Goal: Task Accomplishment & Management: Manage account settings

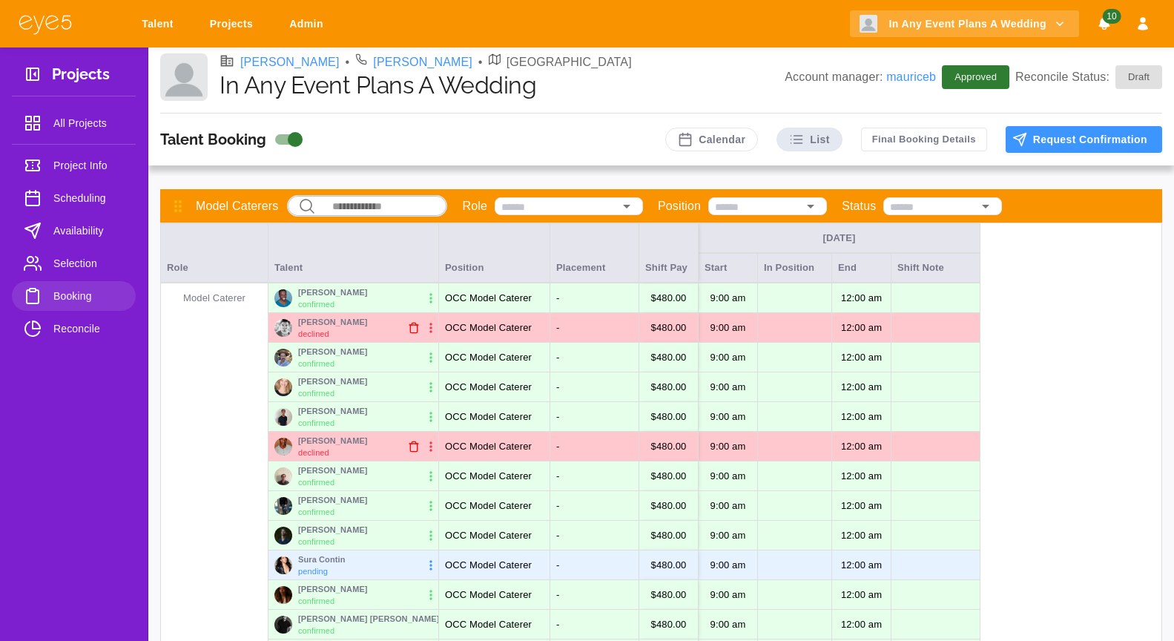
scroll to position [107, 0]
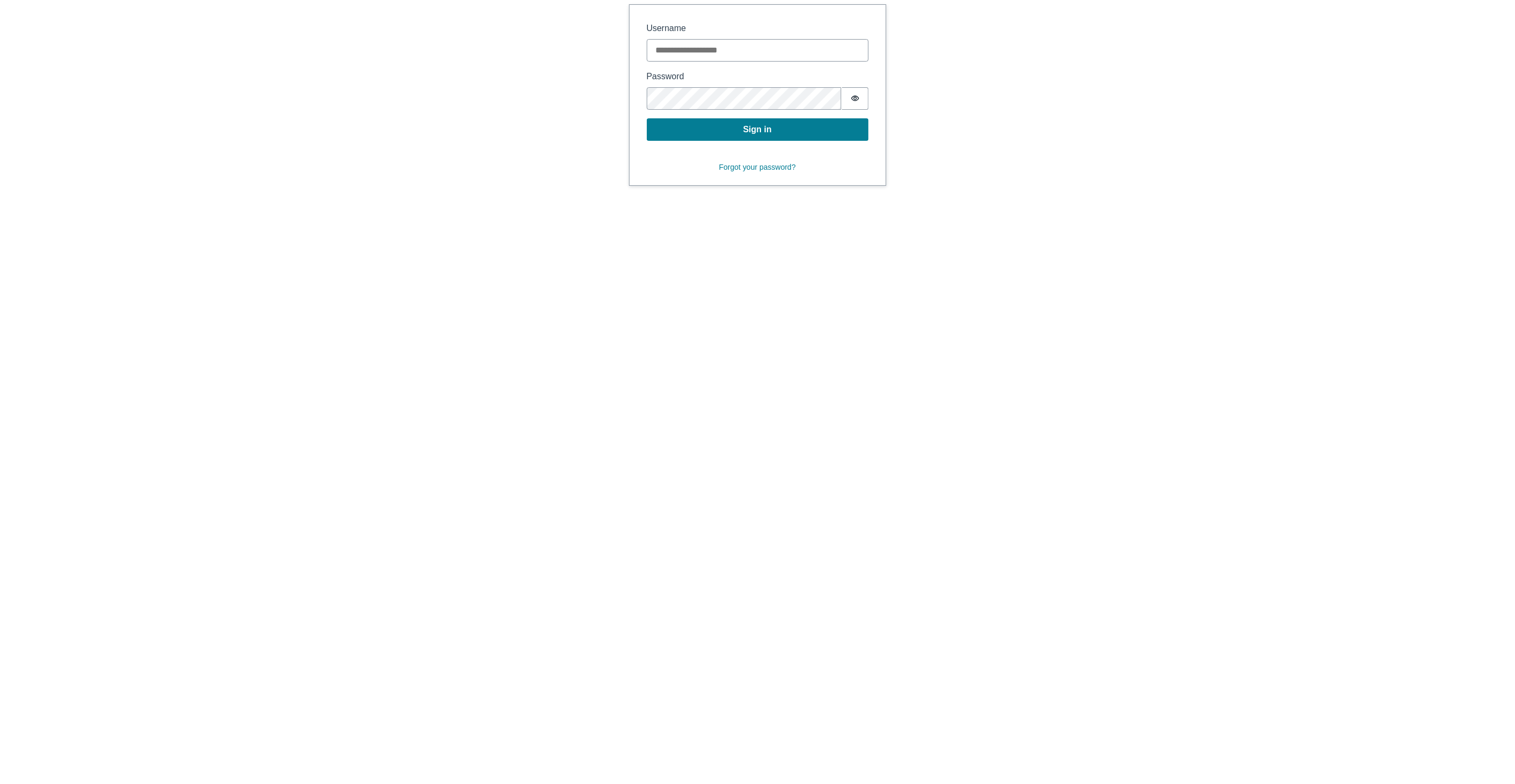
click at [707, 64] on fieldset "Sign in Username Password Password is hidden" at bounding box center [758, 66] width 222 height 88
click at [707, 52] on input "Username" at bounding box center [758, 50] width 222 height 22
type input "**********"
click at [853, 101] on icon "Show password" at bounding box center [855, 98] width 9 height 9
click at [828, 130] on button "Sign in" at bounding box center [758, 129] width 222 height 22
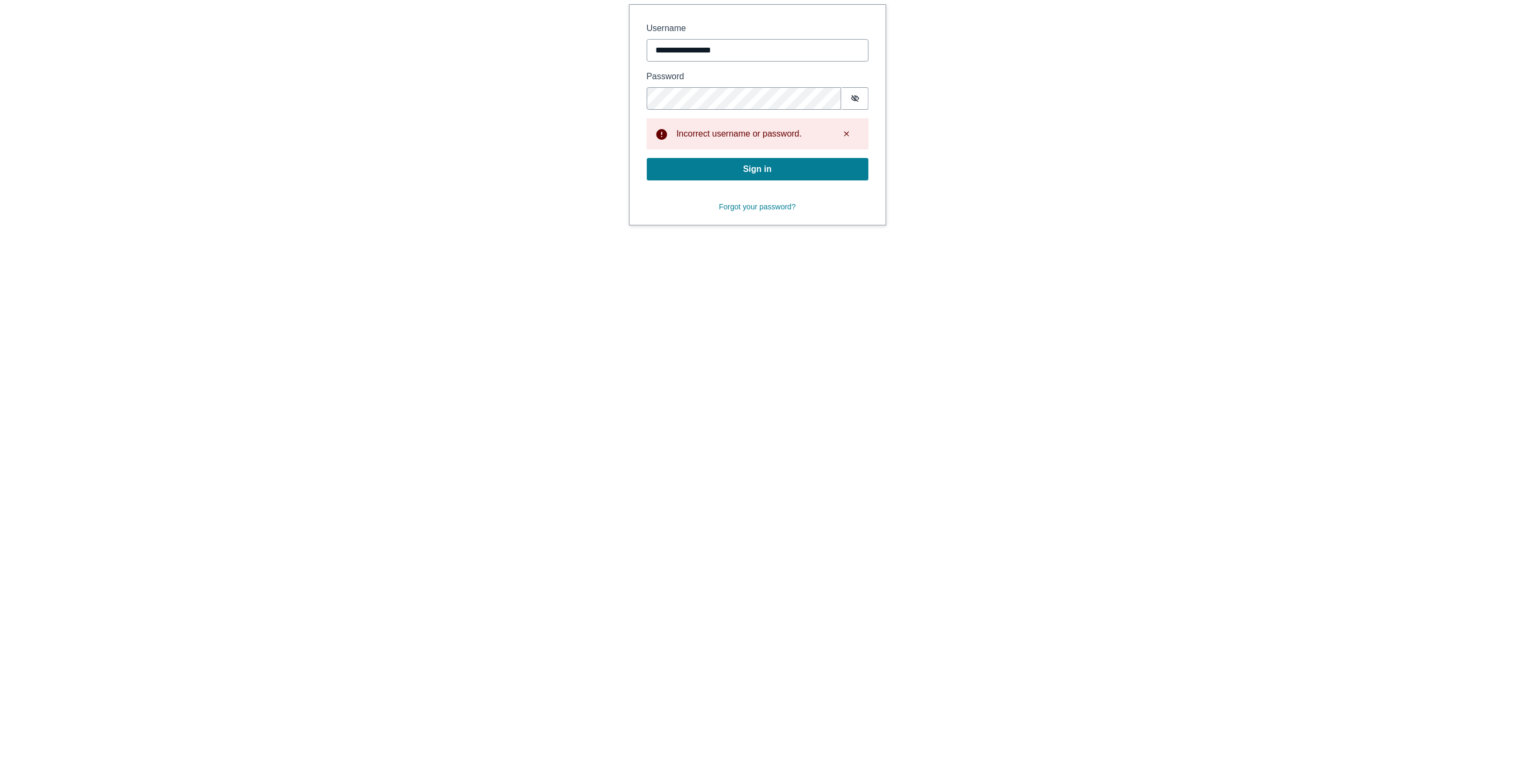
click at [716, 167] on button "Sign in" at bounding box center [758, 169] width 222 height 22
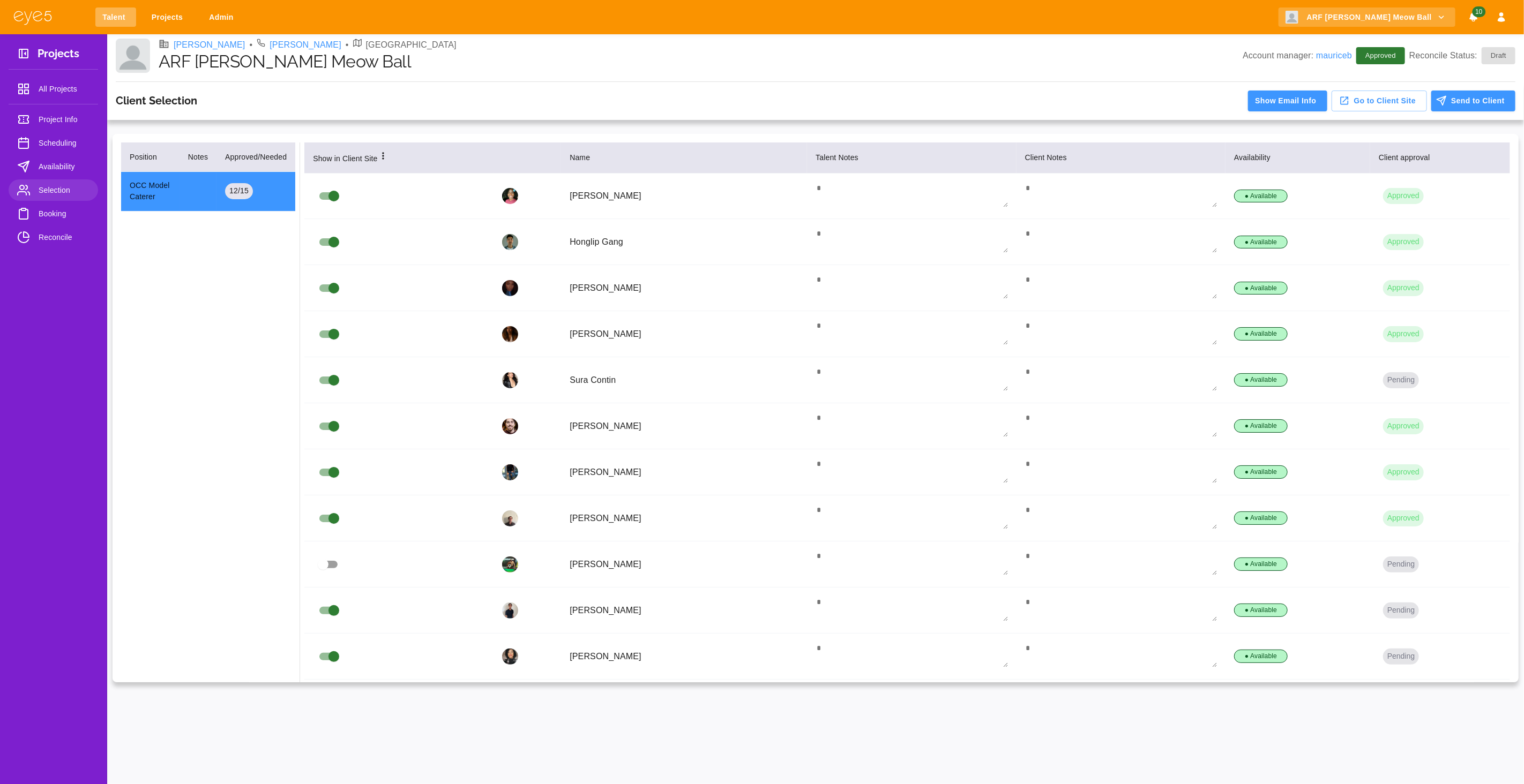
click at [114, 14] on link "Talent" at bounding box center [116, 17] width 40 height 20
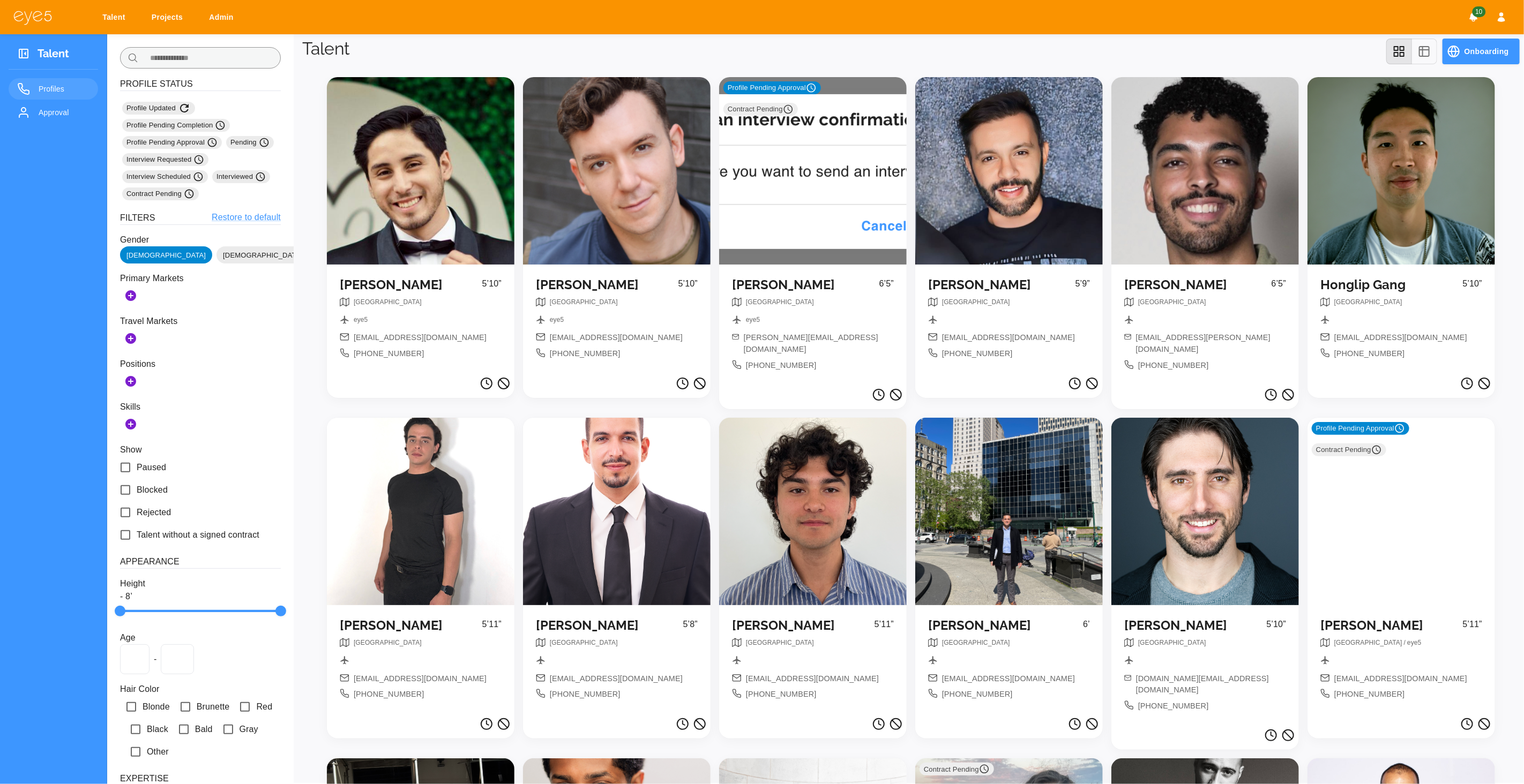
click at [261, 59] on input "text" at bounding box center [211, 58] width 138 height 22
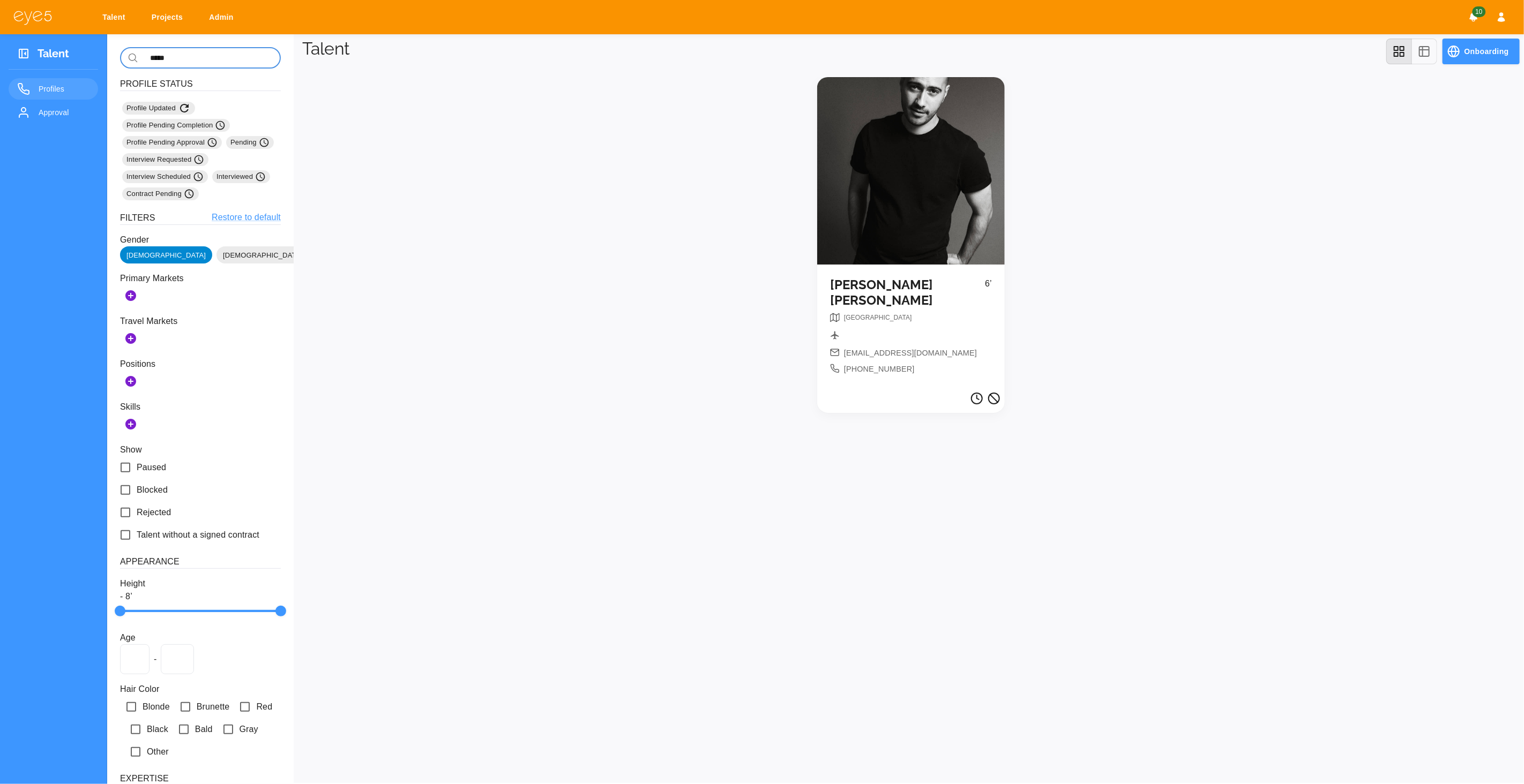
type input "*****"
click at [917, 156] on div at bounding box center [911, 171] width 187 height 187
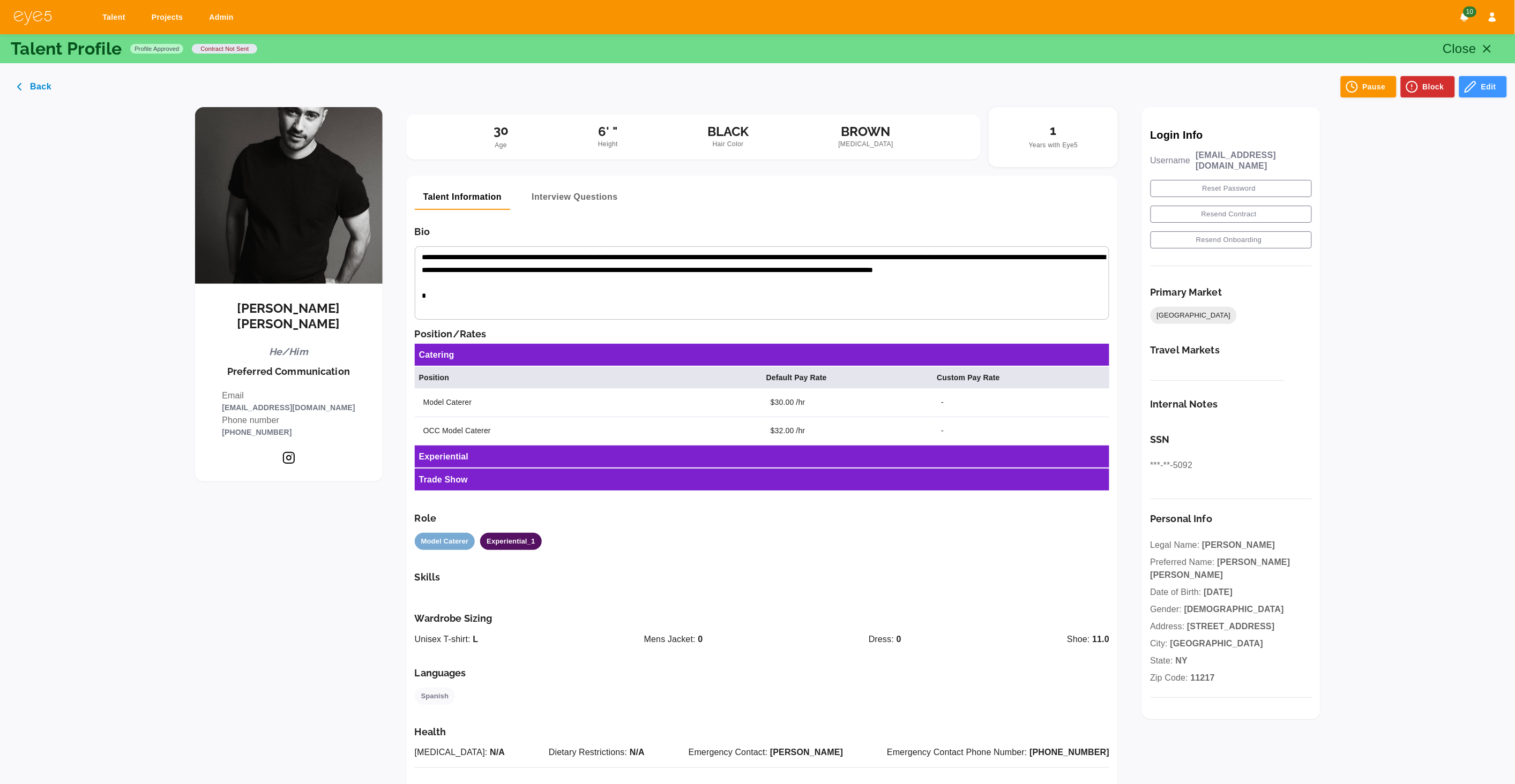
click at [1486, 45] on icon "button" at bounding box center [1487, 49] width 13 height 13
